Goal: Task Accomplishment & Management: Manage account settings

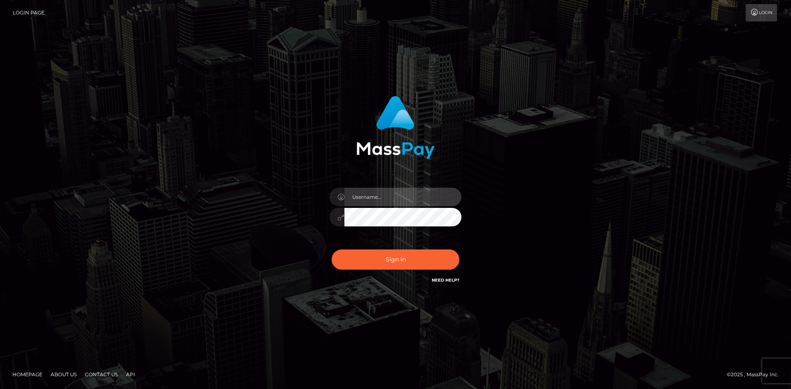
click at [371, 200] on input "text" at bounding box center [403, 197] width 117 height 19
type input "Veronica"
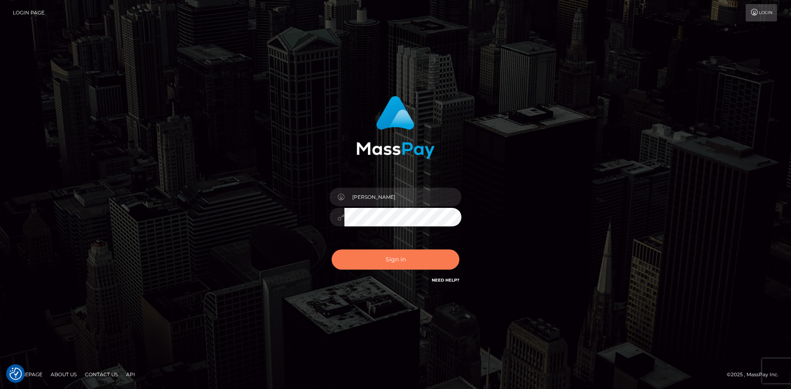
click at [382, 260] on button "Sign in" at bounding box center [396, 260] width 128 height 20
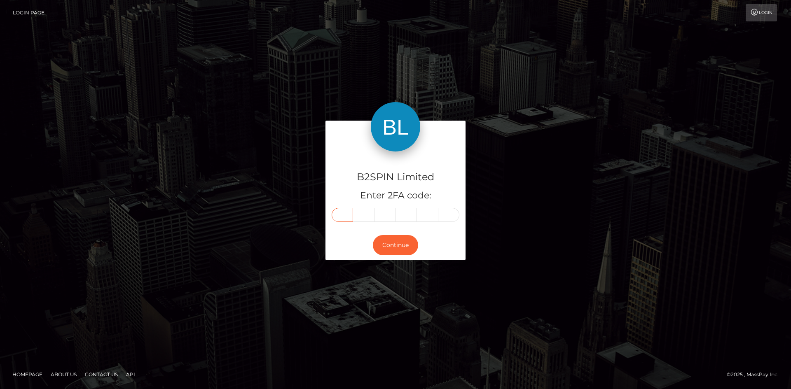
paste input "7"
type input "7"
type input "8"
type input "7"
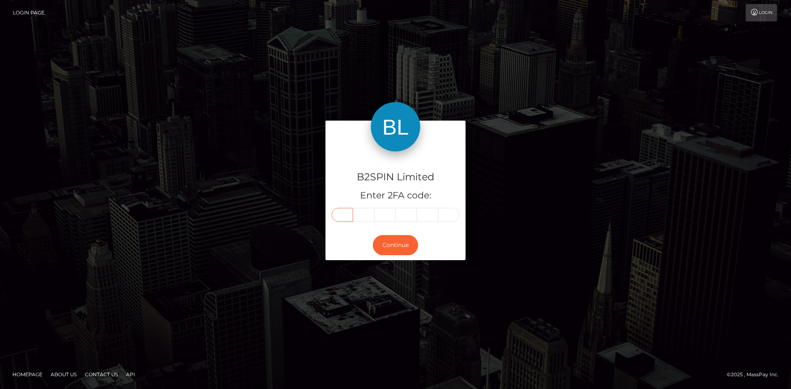
type input "0"
type input "4"
click at [396, 241] on button "Continue" at bounding box center [395, 245] width 45 height 20
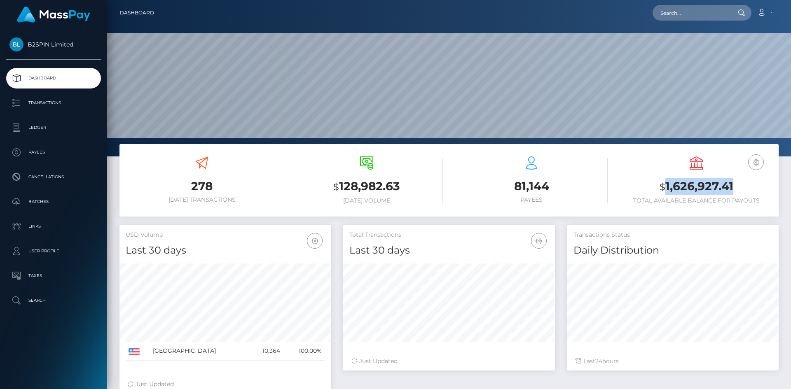
scroll to position [146, 212]
